Goal: Entertainment & Leisure: Consume media (video, audio)

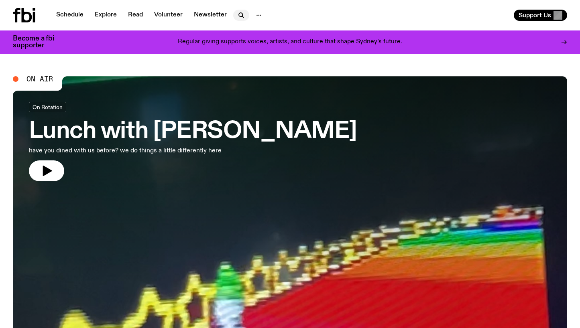
click at [239, 15] on icon "button" at bounding box center [241, 15] width 4 height 4
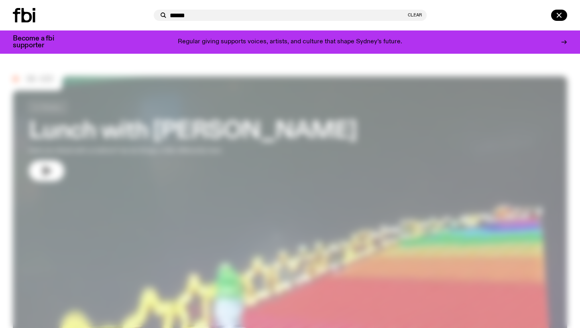
type input "******"
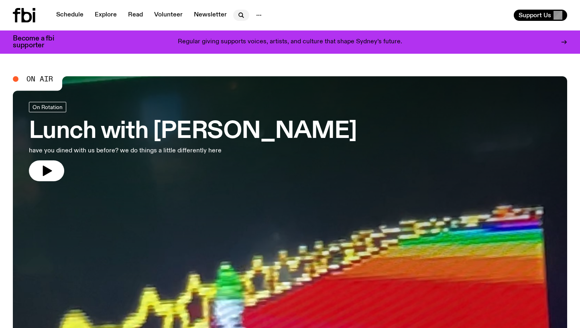
click at [242, 14] on icon "button" at bounding box center [241, 15] width 10 height 10
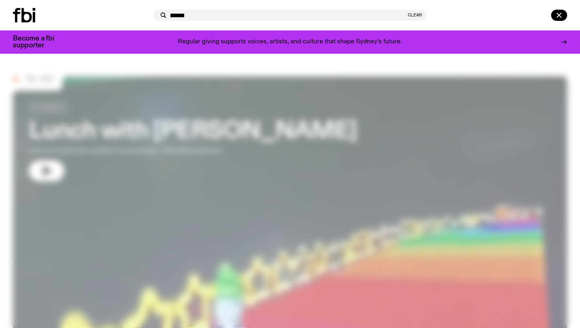
type input "******"
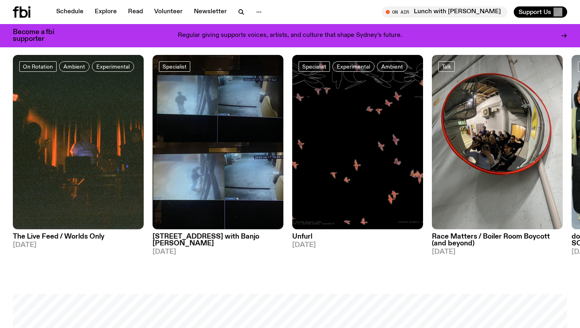
scroll to position [402, 0]
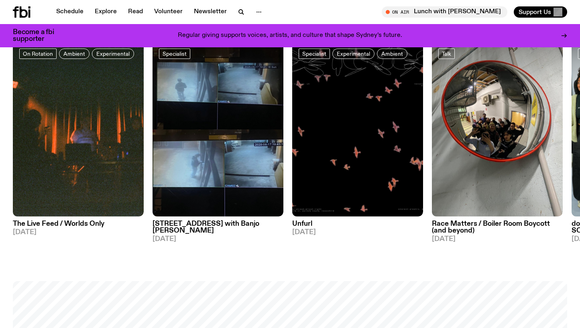
click at [487, 222] on h3 "Race Matters / Boiler Room Boycott (and beyond)" at bounding box center [497, 228] width 131 height 14
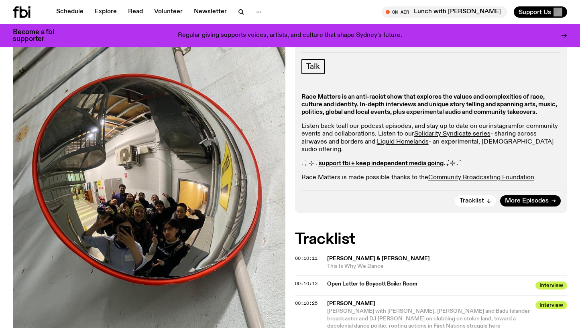
scroll to position [170, 0]
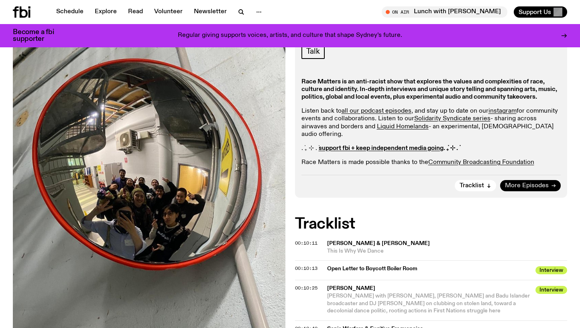
click at [522, 183] on span "More Episodes" at bounding box center [527, 186] width 44 height 6
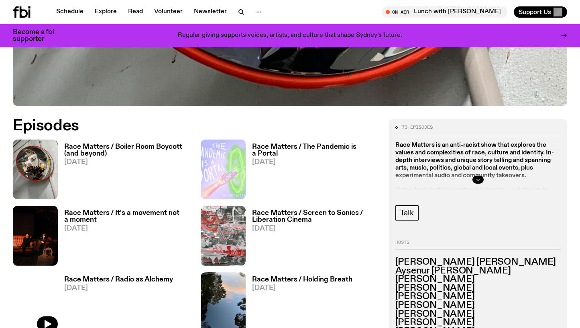
scroll to position [358, 0]
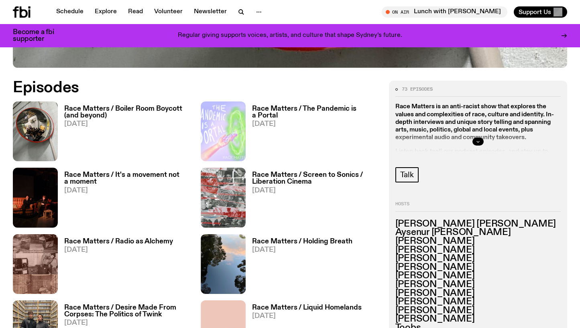
click at [479, 141] on icon "button" at bounding box center [477, 141] width 5 height 5
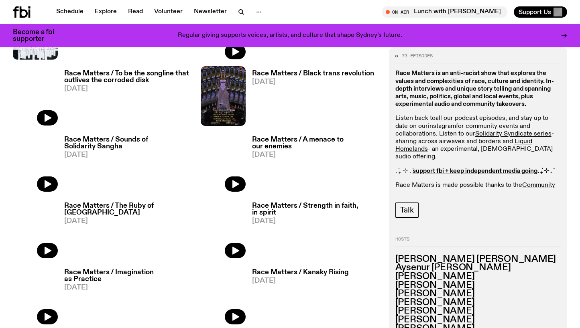
scroll to position [903, 0]
